Goal: Transaction & Acquisition: Book appointment/travel/reservation

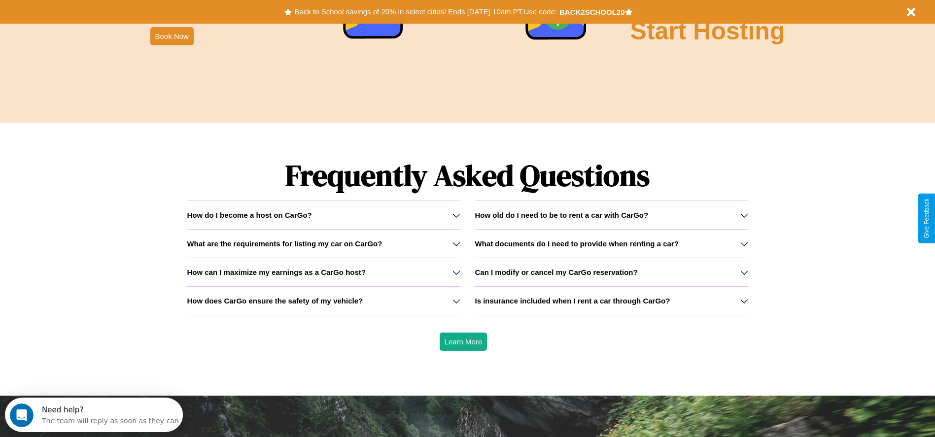
scroll to position [1414, 0]
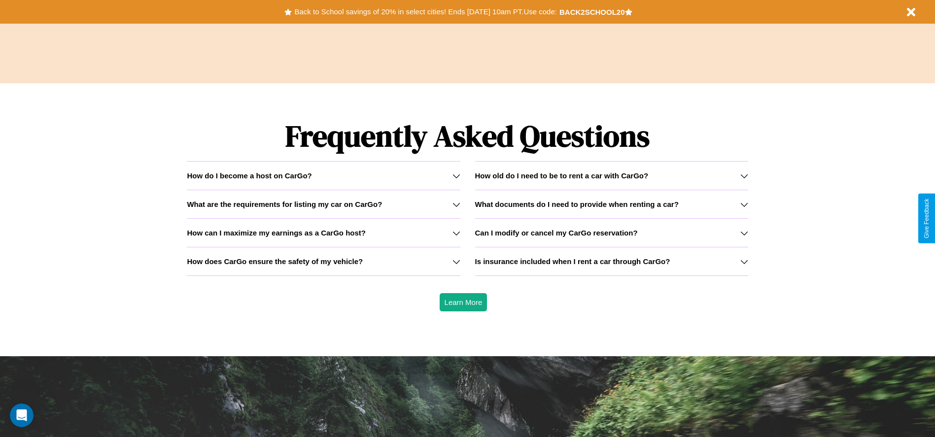
click at [456, 176] on icon at bounding box center [457, 176] width 8 height 8
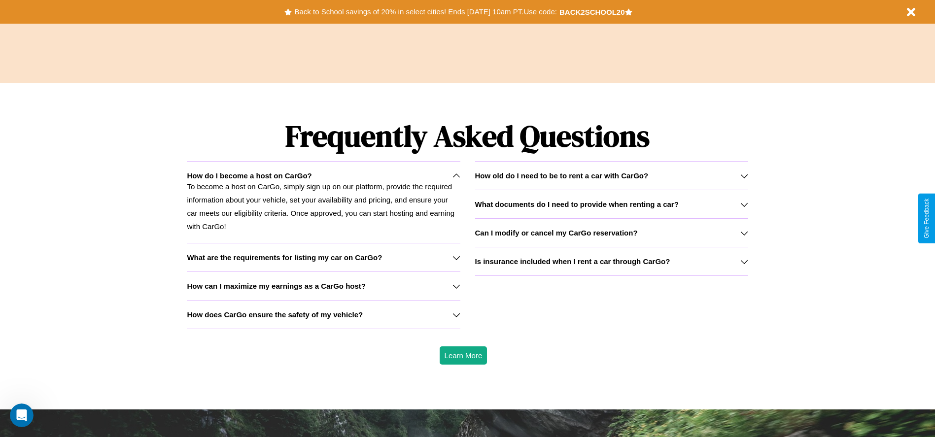
click at [611, 176] on h3 "How old do I need to be to rent a car with CarGo?" at bounding box center [562, 176] width 174 height 8
click at [456, 315] on icon at bounding box center [457, 315] width 8 height 8
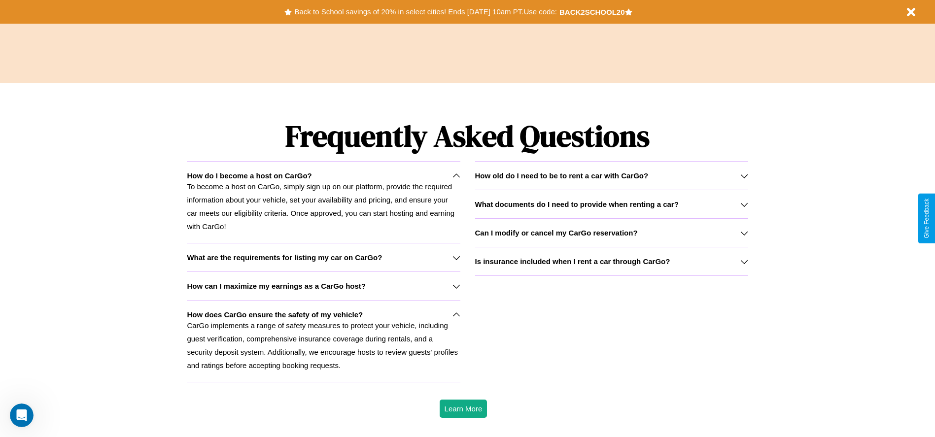
click at [744, 176] on icon at bounding box center [744, 176] width 8 height 8
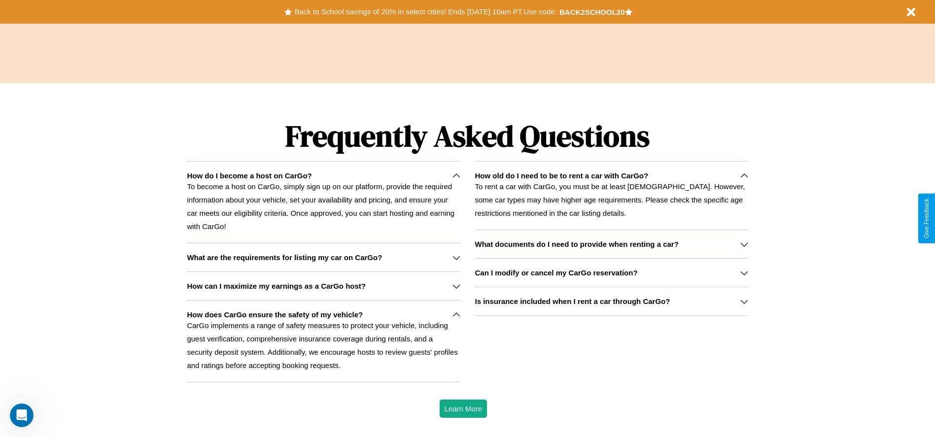
click at [456, 286] on icon at bounding box center [457, 286] width 8 height 8
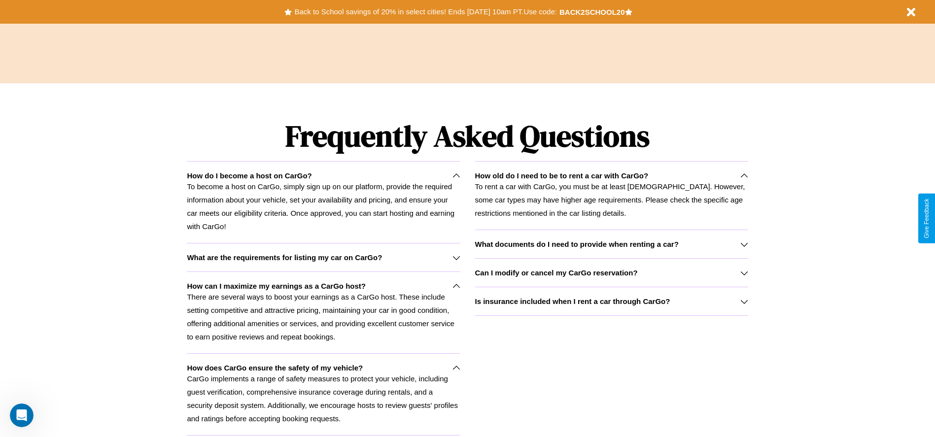
click at [611, 273] on h3 "Can I modify or cancel my CarGo reservation?" at bounding box center [556, 273] width 163 height 8
click at [456, 257] on icon at bounding box center [457, 258] width 8 height 8
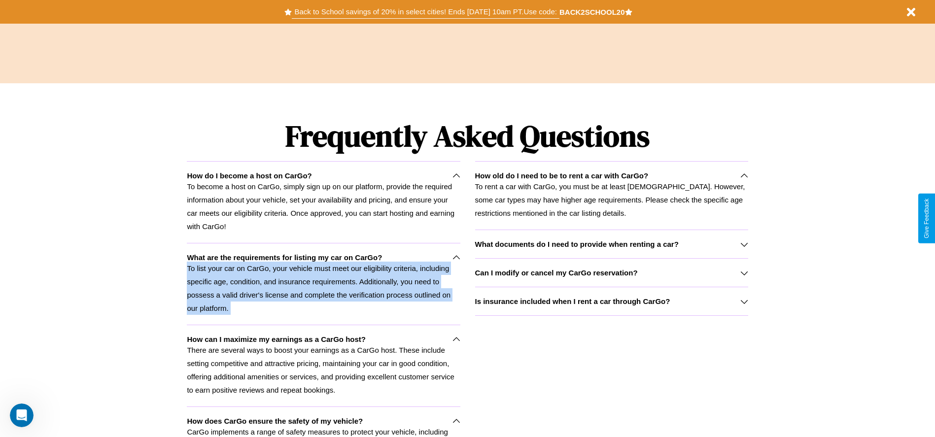
click at [425, 12] on button "Back to School savings of 20% in select cities! Ends [DATE] 10am PT. Use code:" at bounding box center [425, 12] width 267 height 14
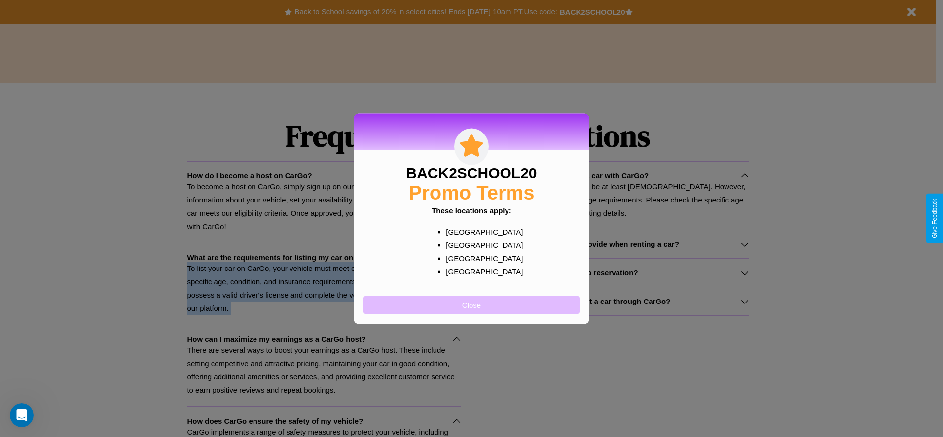
click at [471, 305] on button "Close" at bounding box center [471, 305] width 216 height 18
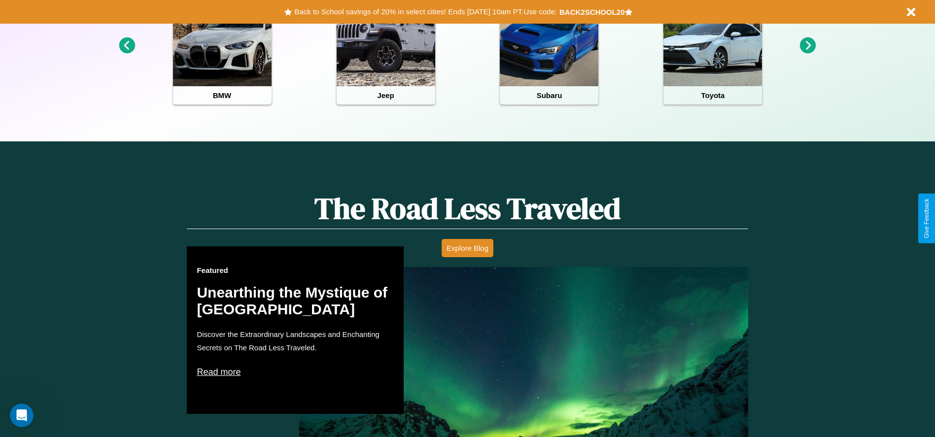
scroll to position [205, 0]
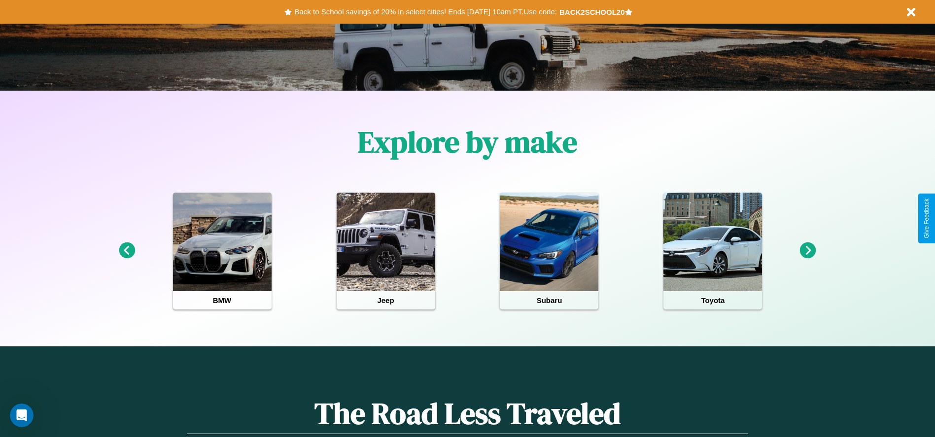
click at [808, 251] on icon at bounding box center [808, 251] width 16 height 16
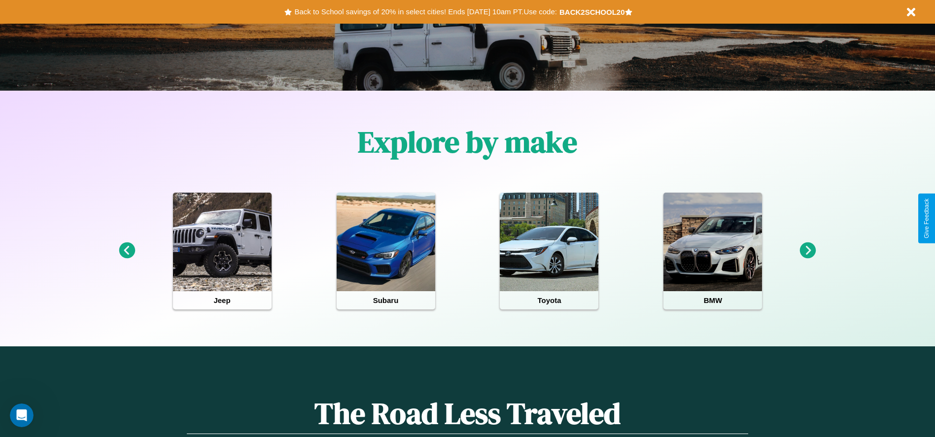
click at [808, 251] on icon at bounding box center [808, 251] width 16 height 16
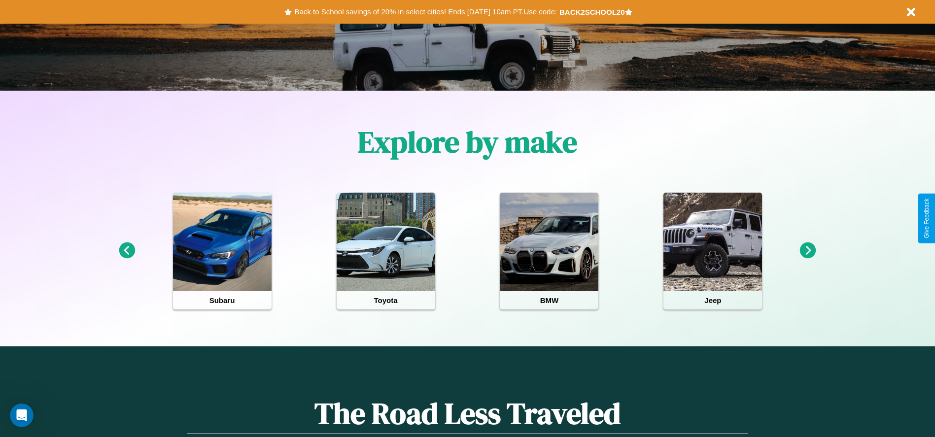
click at [127, 251] on icon at bounding box center [127, 251] width 16 height 16
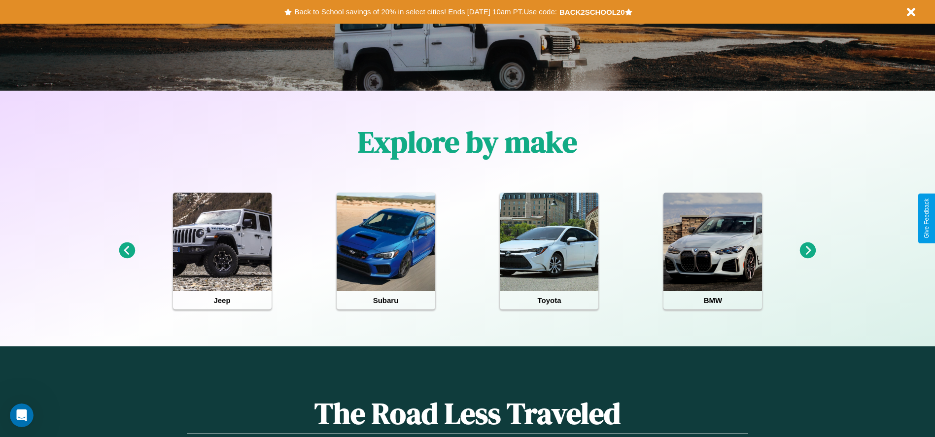
click at [808, 251] on icon at bounding box center [808, 251] width 16 height 16
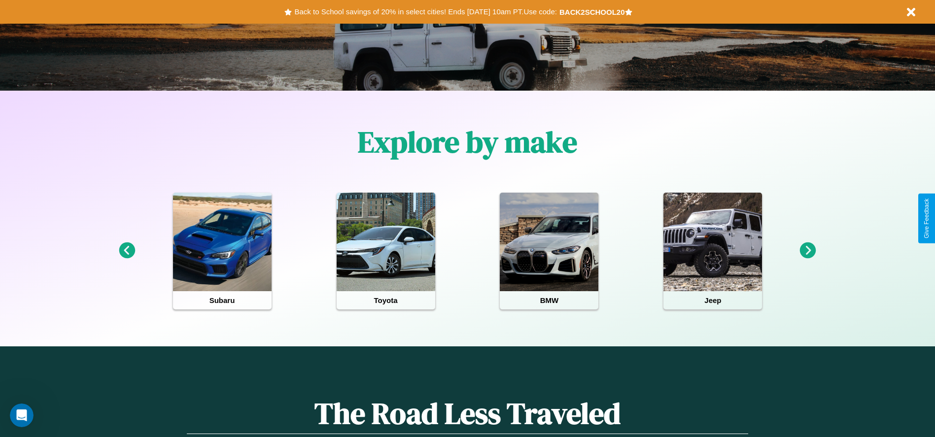
click at [127, 251] on icon at bounding box center [127, 251] width 16 height 16
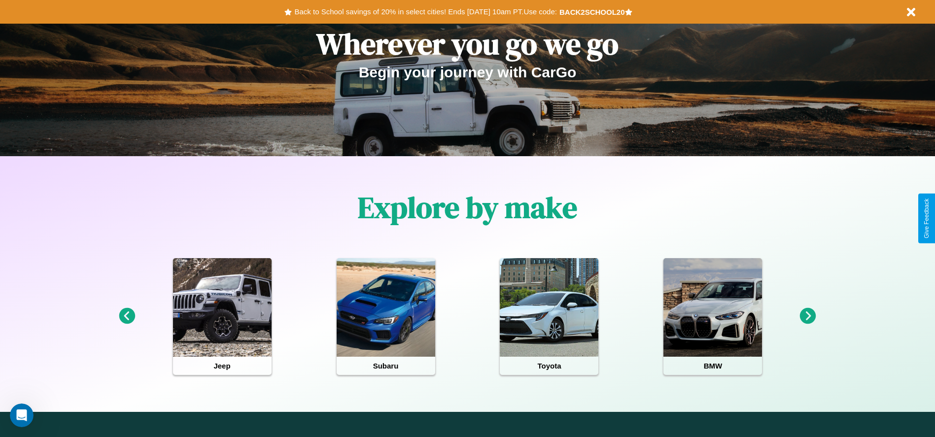
scroll to position [0, 0]
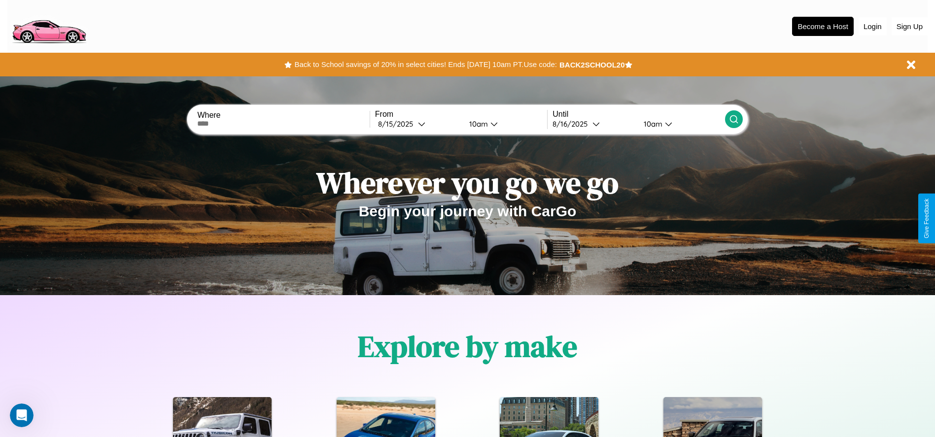
click at [283, 124] on input "text" at bounding box center [283, 124] width 172 height 8
type input "**********"
click at [418, 124] on div "[DATE]" at bounding box center [398, 123] width 40 height 9
select select "*"
select select "****"
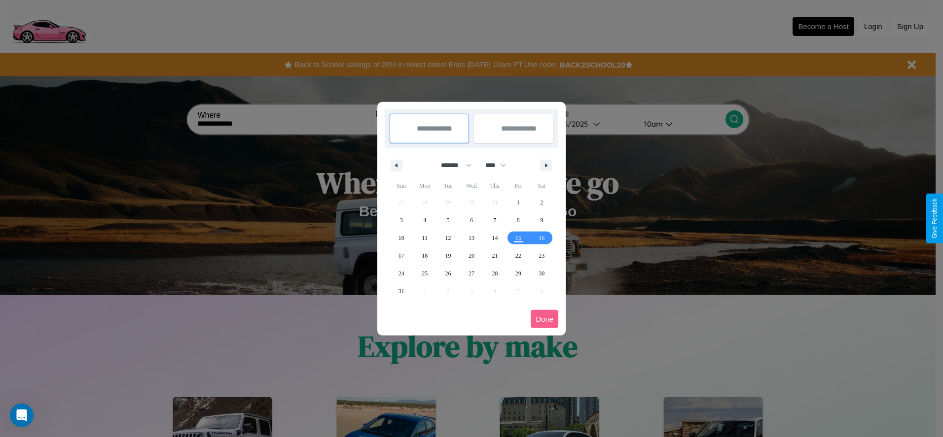
drag, startPoint x: 452, startPoint y: 165, endPoint x: 471, endPoint y: 198, distance: 38.0
click at [452, 165] on select "******* ******** ***** ***** *** **** **** ****** ********* ******* ******** **…" at bounding box center [454, 165] width 42 height 16
select select "*"
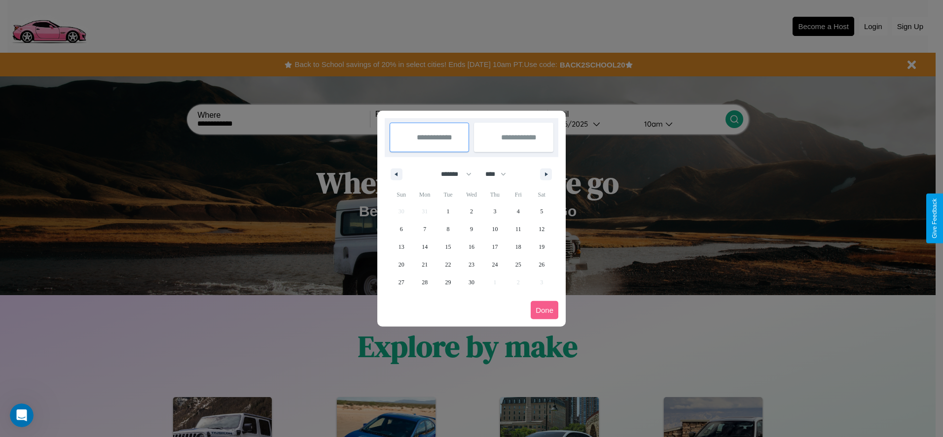
drag, startPoint x: 500, startPoint y: 174, endPoint x: 471, endPoint y: 198, distance: 37.1
click at [500, 174] on select "**** **** **** **** **** **** **** **** **** **** **** **** **** **** **** ****…" at bounding box center [495, 174] width 30 height 16
select select "****"
click at [494, 211] on span "2" at bounding box center [494, 212] width 3 height 18
type input "**********"
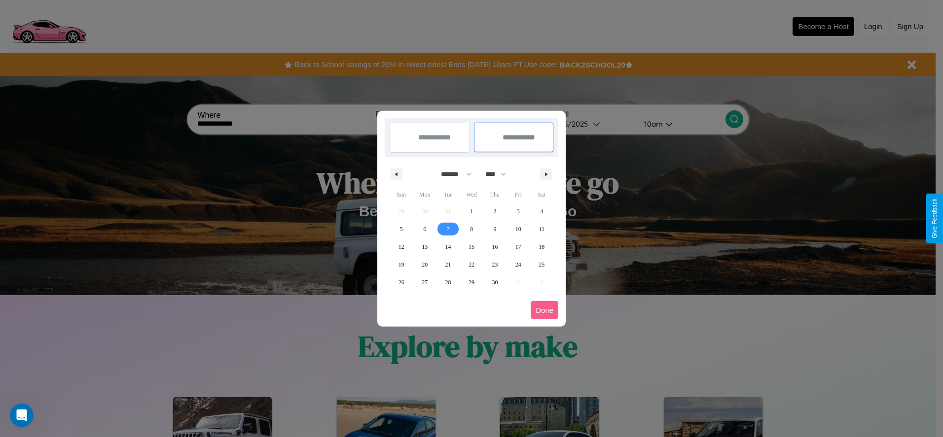
click at [448, 229] on span "7" at bounding box center [448, 229] width 3 height 18
type input "**********"
click at [544, 310] on button "Done" at bounding box center [544, 310] width 28 height 18
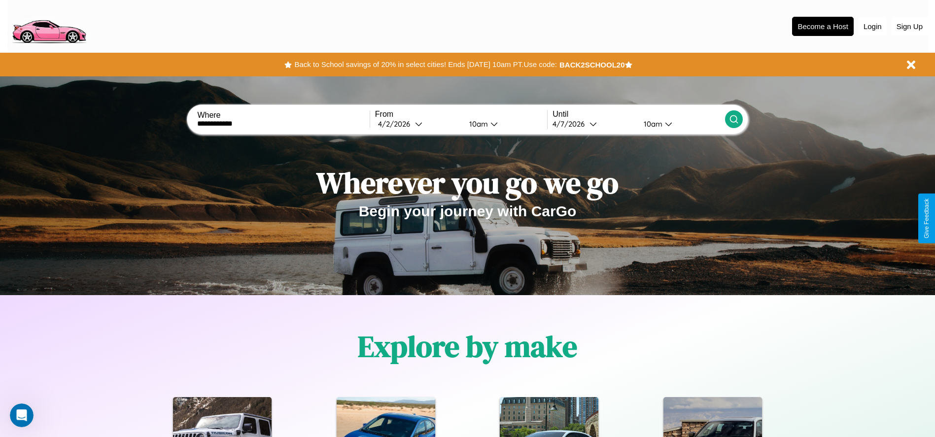
click at [477, 124] on div "10am" at bounding box center [477, 123] width 26 height 9
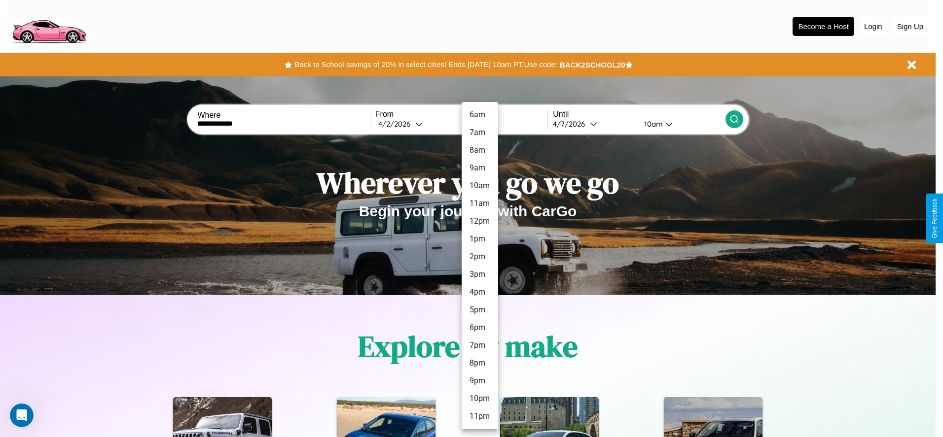
click at [479, 133] on li "7am" at bounding box center [479, 133] width 36 height 18
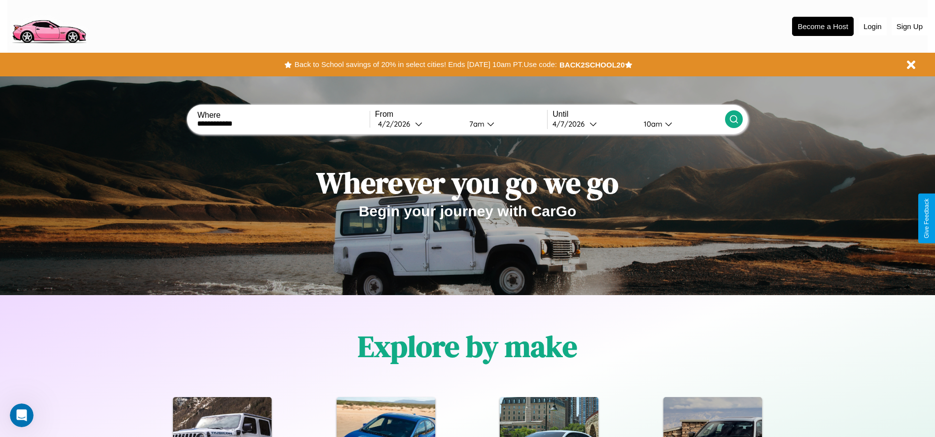
click at [652, 124] on div "10am" at bounding box center [652, 123] width 26 height 9
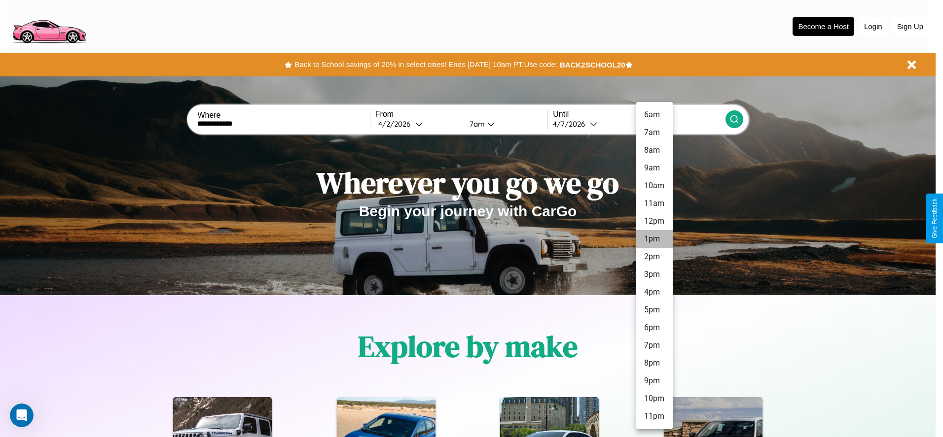
click at [654, 239] on li "1pm" at bounding box center [654, 239] width 36 height 18
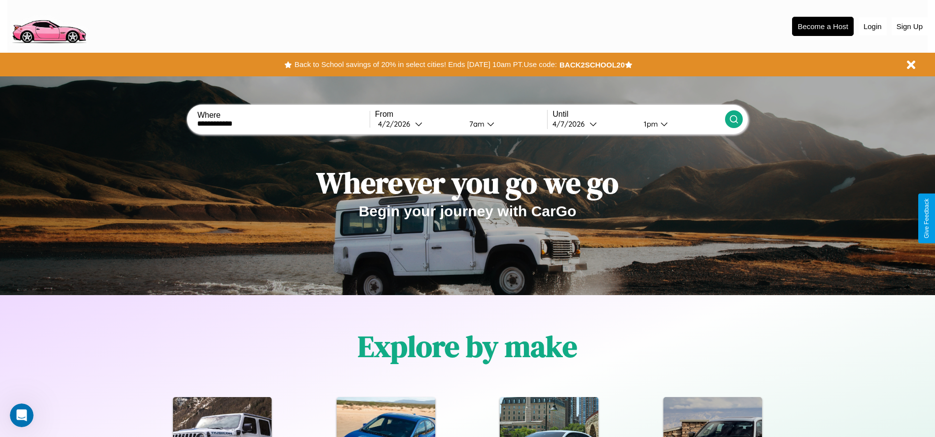
click at [734, 119] on icon at bounding box center [734, 119] width 10 height 10
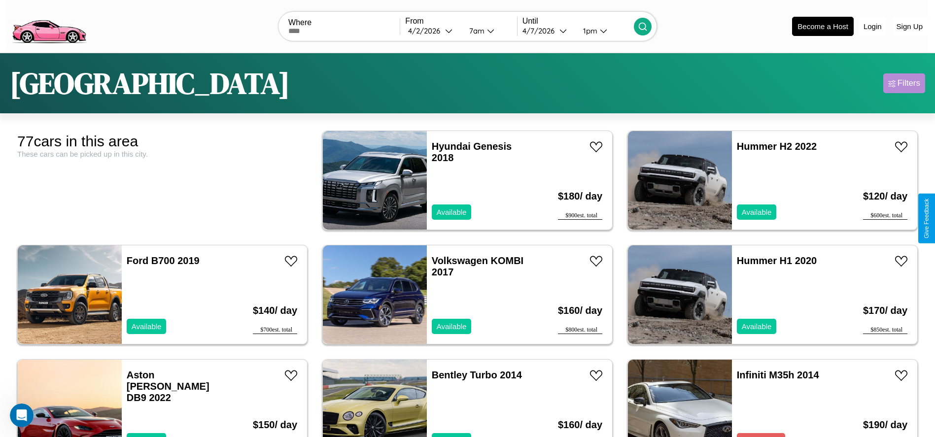
click at [904, 83] on div "Filters" at bounding box center [909, 83] width 23 height 10
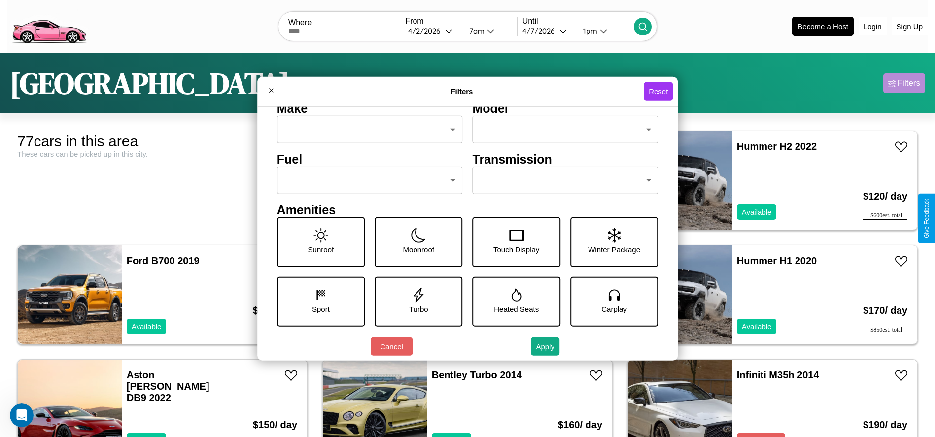
scroll to position [137, 0]
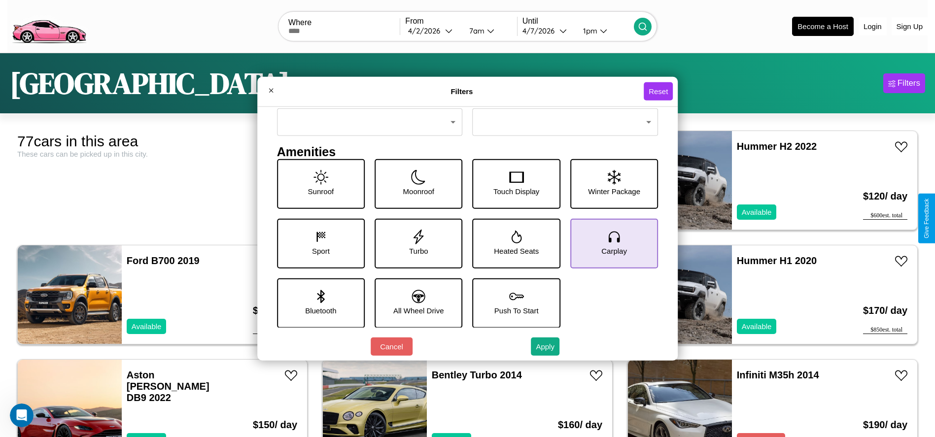
click at [609, 243] on icon at bounding box center [614, 236] width 15 height 15
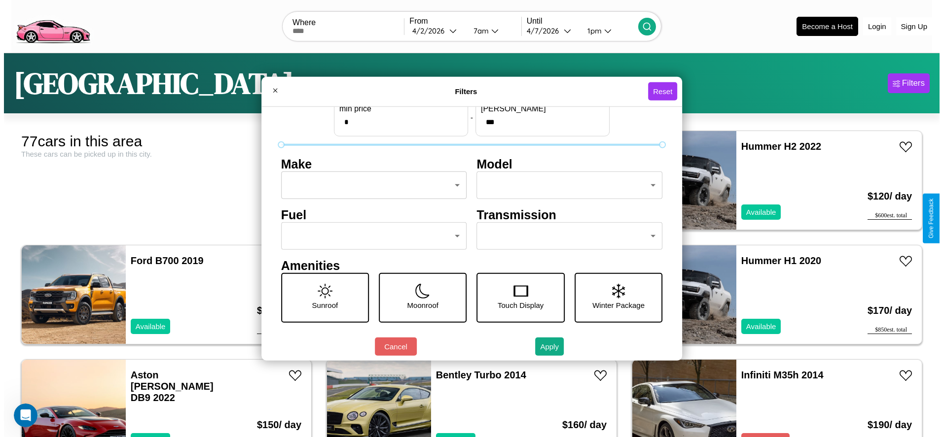
scroll to position [0, 0]
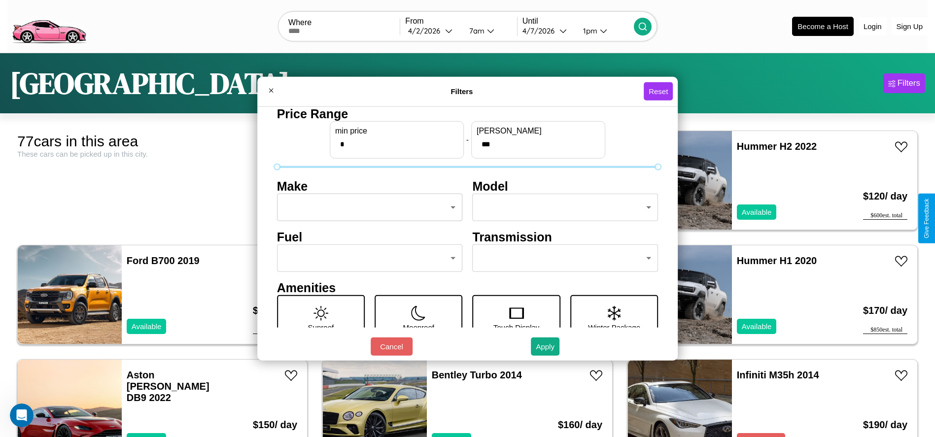
click at [367, 208] on body "CarGo Where From [DATE] 7am Until [DATE] 1pm Become a Host Login Sign Up [GEOGR…" at bounding box center [467, 249] width 935 height 498
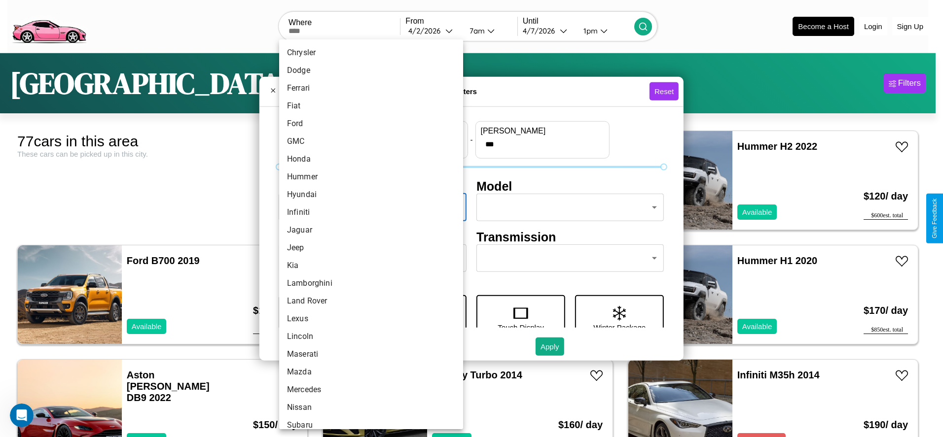
scroll to position [257, 0]
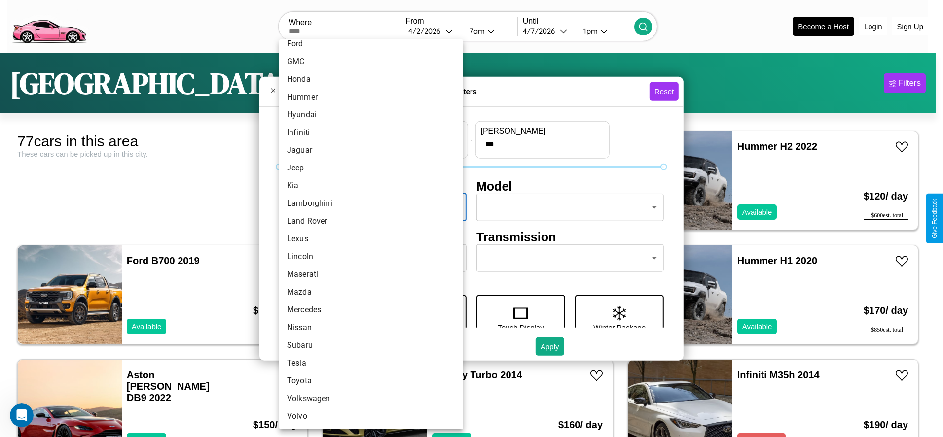
click at [367, 292] on li "Mazda" at bounding box center [371, 292] width 184 height 18
type input "*****"
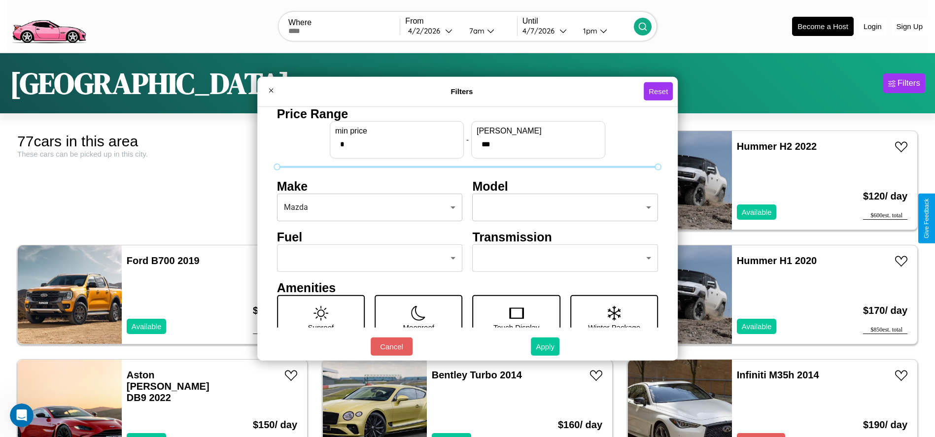
click at [546, 347] on button "Apply" at bounding box center [545, 347] width 29 height 18
